Goal: Find specific page/section: Find specific page/section

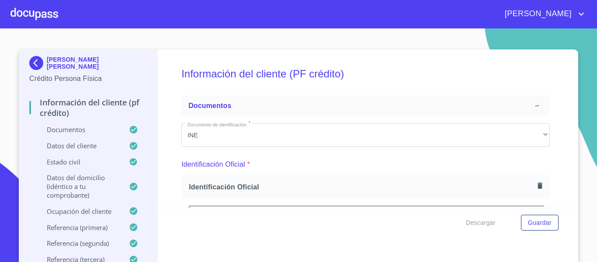
scroll to position [219, 0]
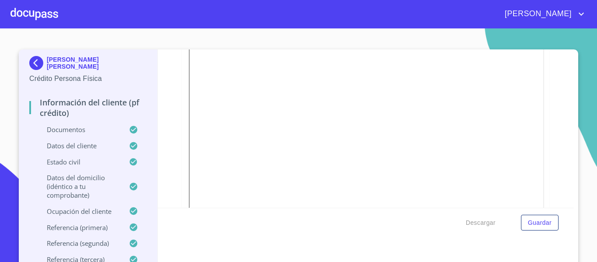
click at [24, 63] on div "[PERSON_NAME] [PERSON_NAME] Persona Física Información del cliente (PF crédito)…" at bounding box center [88, 160] width 139 height 223
click at [32, 65] on img at bounding box center [37, 63] width 17 height 14
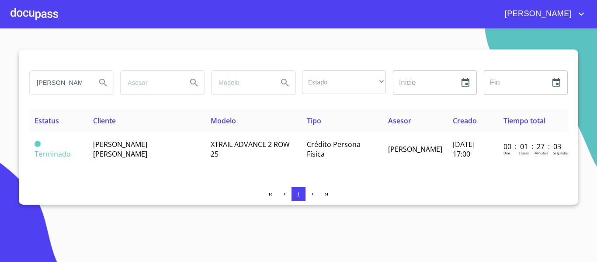
click at [51, 84] on input "[PERSON_NAME] [PERSON_NAME]" at bounding box center [59, 83] width 59 height 24
type input "S"
type input "[PERSON_NAME] [PERSON_NAME]"
click at [104, 83] on icon "Search" at bounding box center [103, 82] width 10 height 10
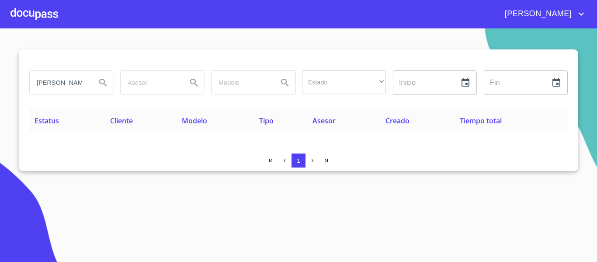
click at [29, 17] on div at bounding box center [34, 14] width 48 height 28
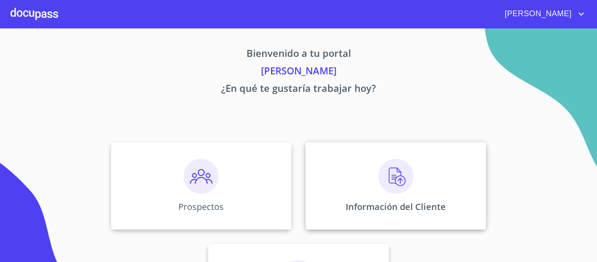
click at [322, 185] on div "Información del Cliente" at bounding box center [396, 185] width 181 height 87
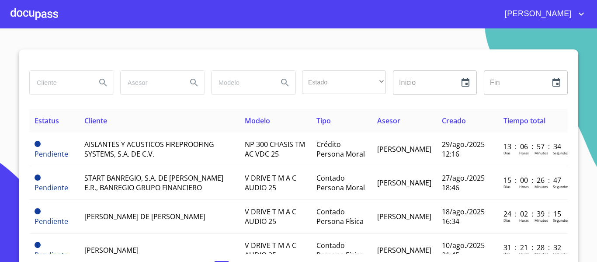
click at [48, 85] on input "search" at bounding box center [59, 83] width 59 height 24
type input "[PERSON_NAME] [PERSON_NAME]"
click at [100, 82] on icon "Search" at bounding box center [103, 82] width 10 height 10
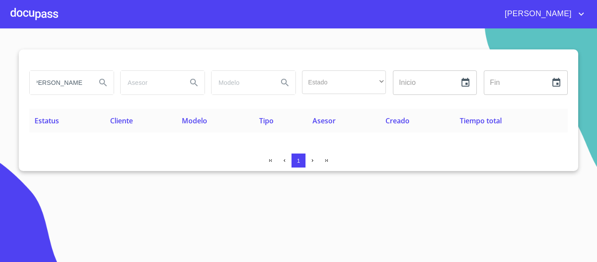
drag, startPoint x: 34, startPoint y: 84, endPoint x: 100, endPoint y: 87, distance: 66.1
click at [100, 87] on div "[PERSON_NAME] [PERSON_NAME]" at bounding box center [72, 83] width 84 height 24
click at [38, 17] on div at bounding box center [34, 14] width 48 height 28
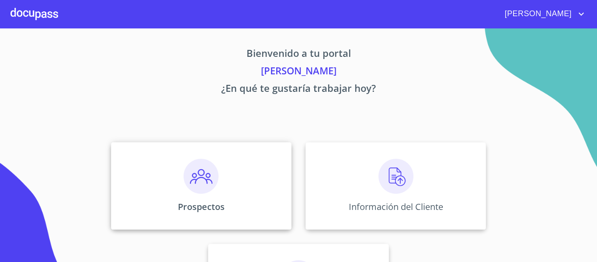
click at [147, 188] on div "Prospectos" at bounding box center [201, 185] width 181 height 87
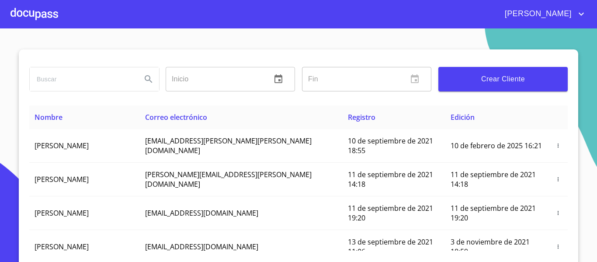
paste input "[PERSON_NAME] [PERSON_NAME]"
click at [144, 81] on icon "Search" at bounding box center [148, 79] width 10 height 10
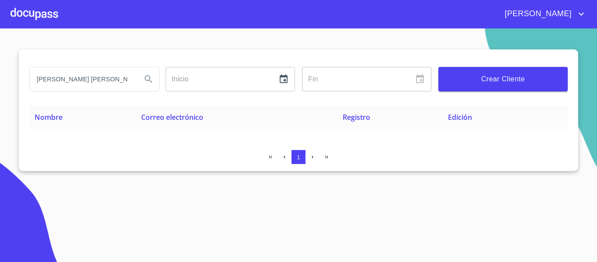
click at [88, 79] on input "[PERSON_NAME] [PERSON_NAME]" at bounding box center [82, 79] width 105 height 24
type input "C"
click at [31, 10] on div at bounding box center [34, 14] width 48 height 28
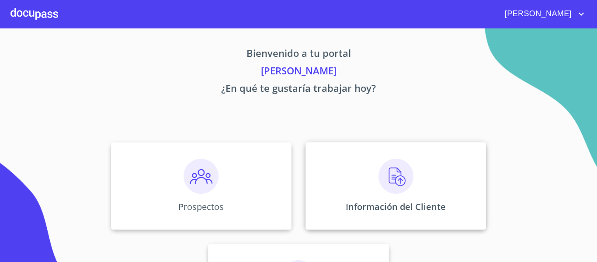
click at [368, 181] on div "Información del Cliente" at bounding box center [396, 185] width 181 height 87
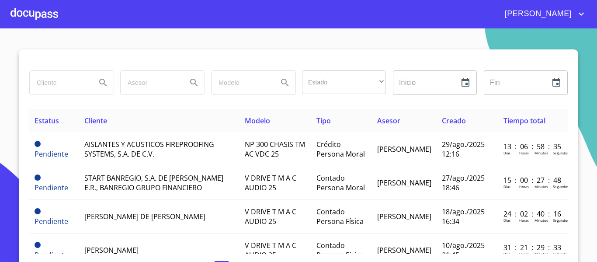
click at [55, 94] on input "search" at bounding box center [59, 83] width 59 height 24
type input "[PERSON_NAME]"
click at [98, 82] on icon "Search" at bounding box center [103, 82] width 10 height 10
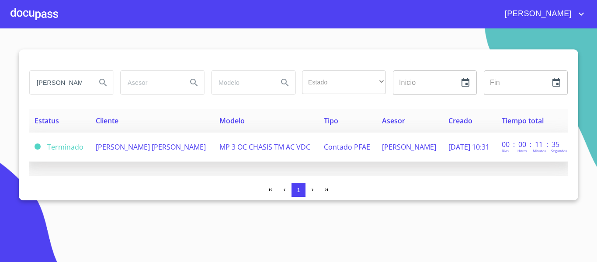
click at [171, 138] on td "[PERSON_NAME] [PERSON_NAME]" at bounding box center [153, 146] width 124 height 29
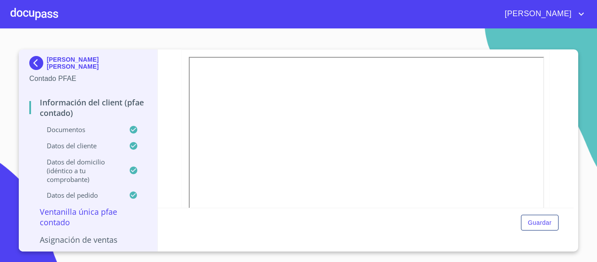
scroll to position [230, 0]
